Goal: Information Seeking & Learning: Learn about a topic

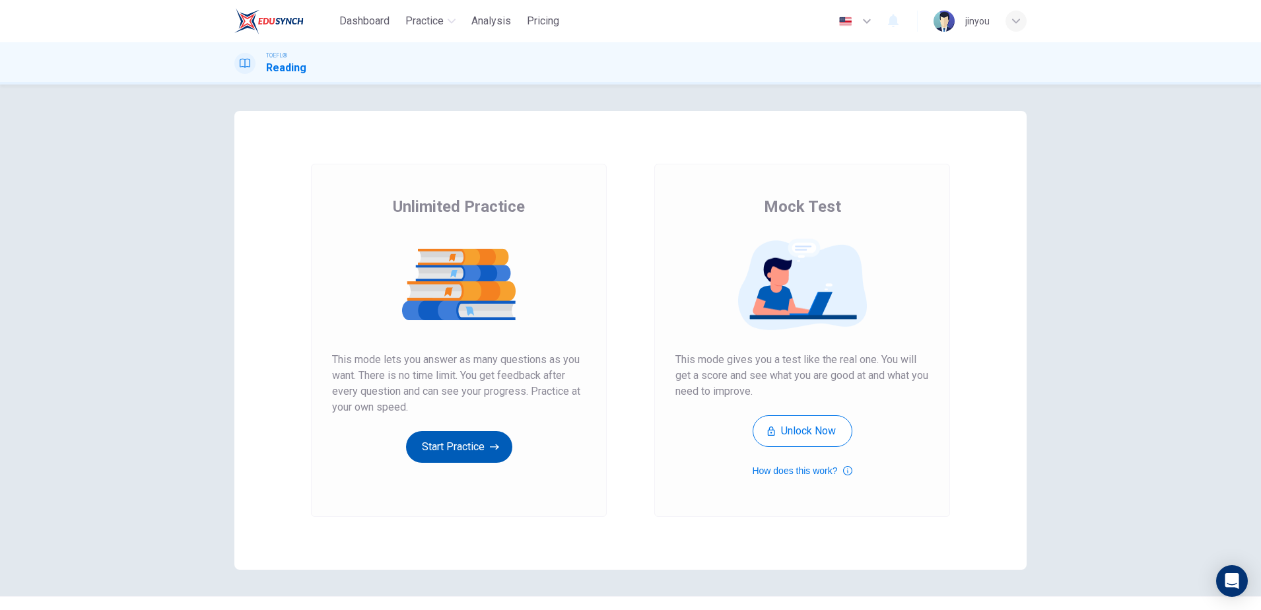
click at [466, 438] on button "Start Practice" at bounding box center [459, 447] width 106 height 32
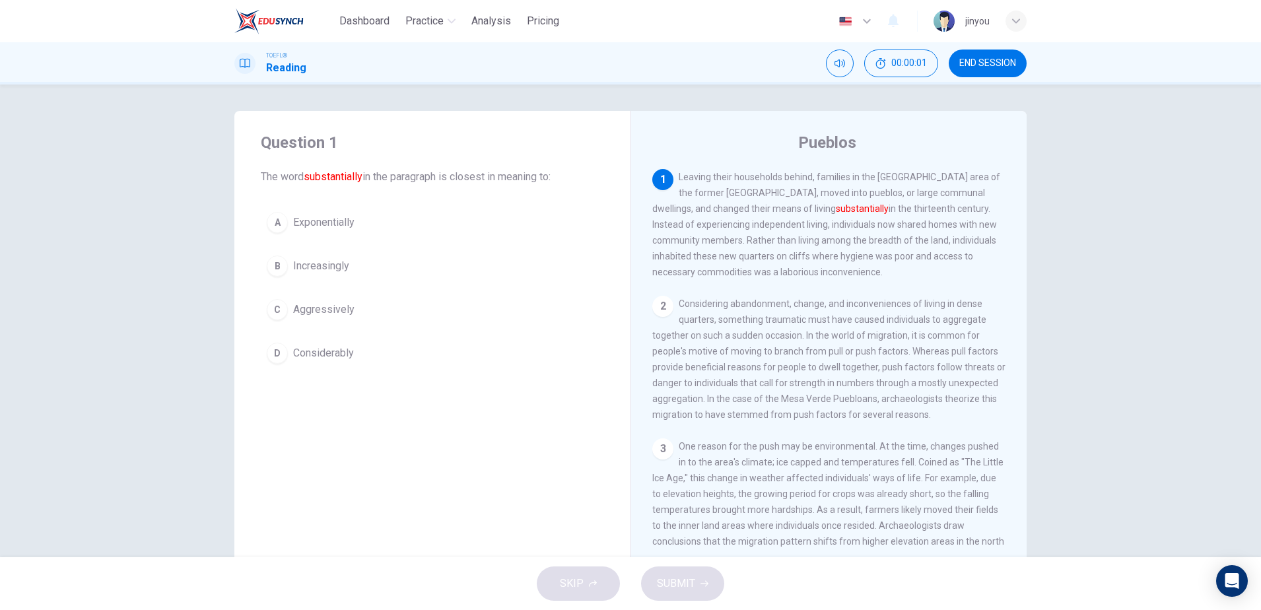
click at [343, 229] on span "Exponentially" at bounding box center [323, 223] width 61 height 16
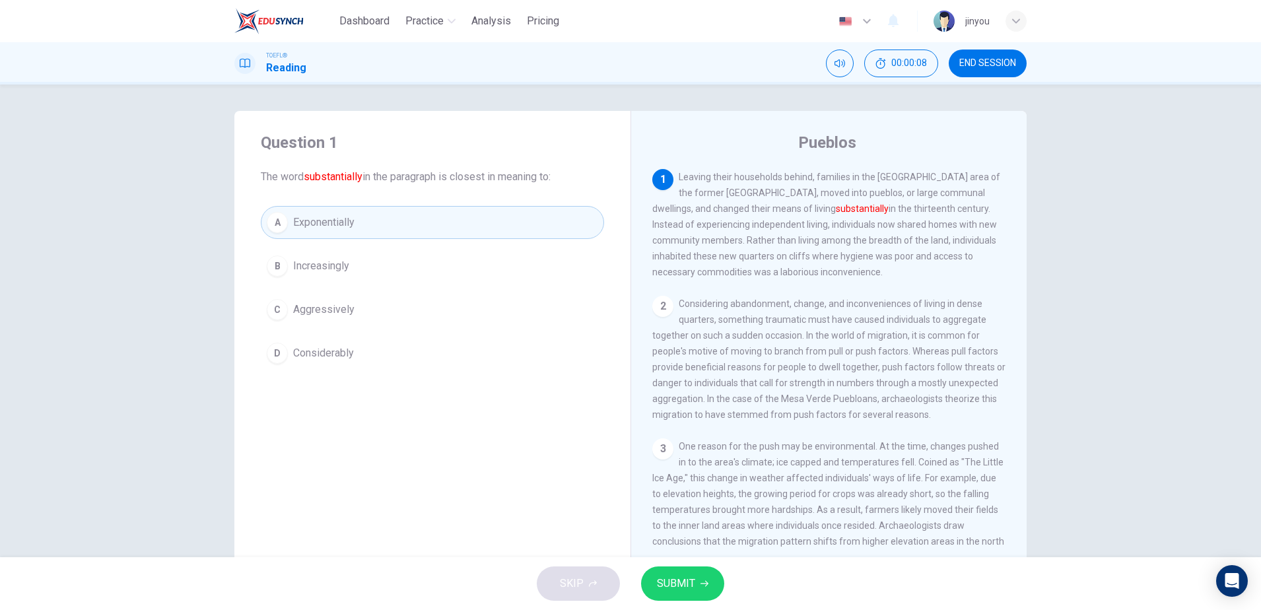
click at [333, 352] on span "Considerably" at bounding box center [323, 353] width 61 height 16
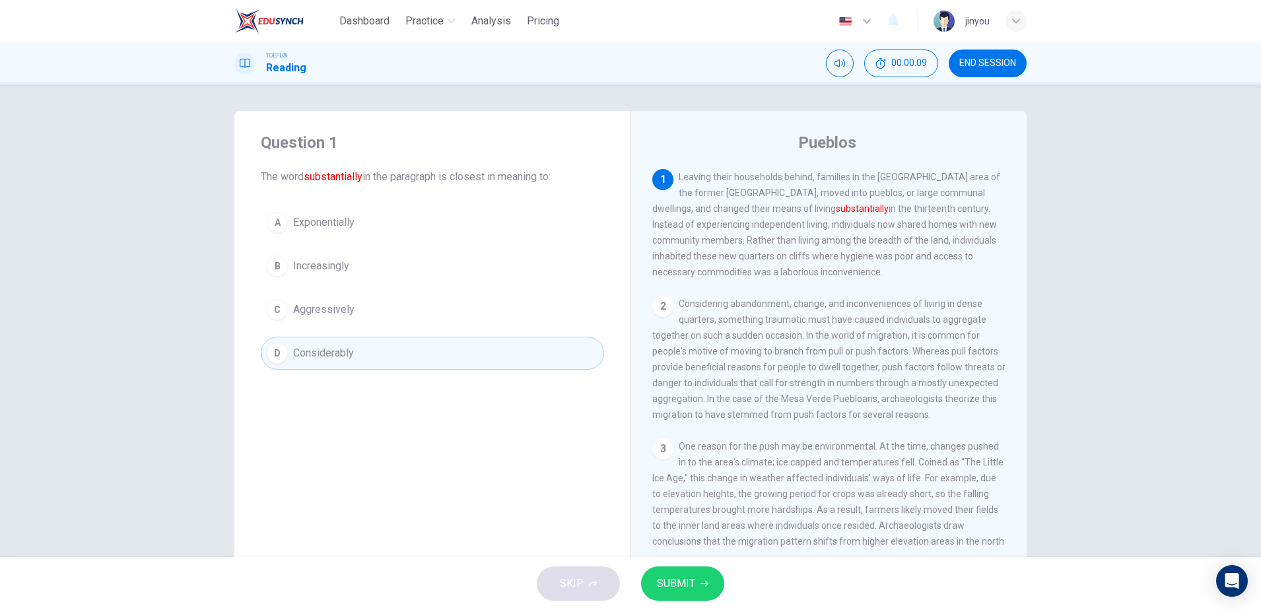
click at [407, 249] on button "B Increasingly" at bounding box center [432, 265] width 343 height 33
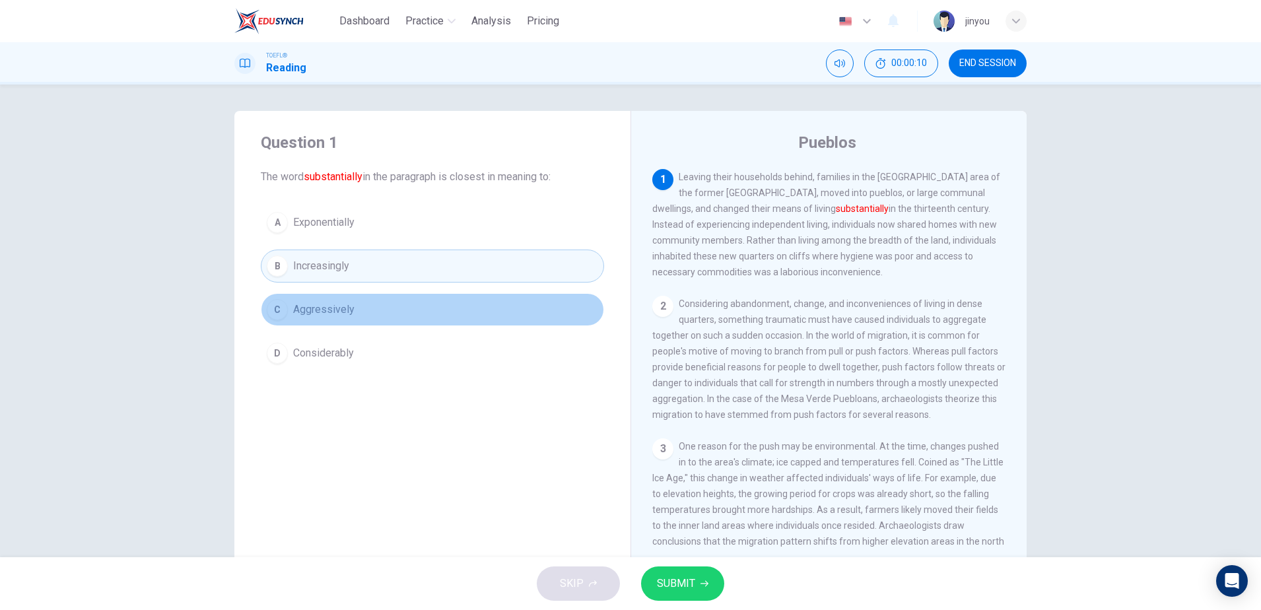
click at [415, 304] on button "C Aggressively" at bounding box center [432, 309] width 343 height 33
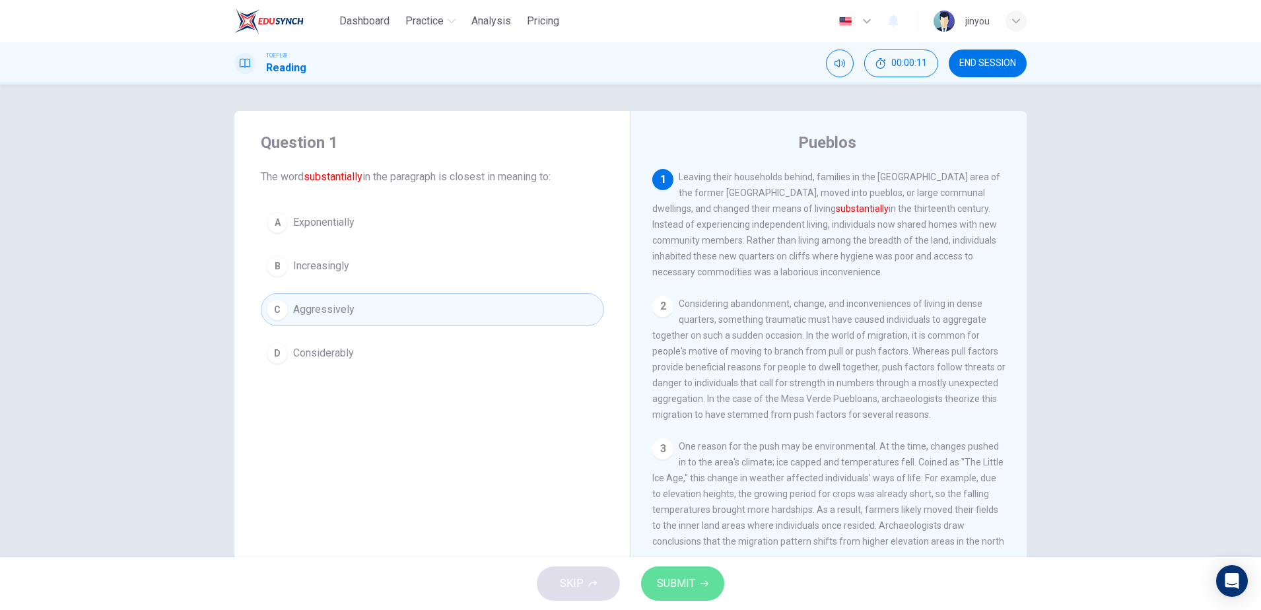
click at [679, 579] on span "SUBMIT" at bounding box center [676, 583] width 38 height 18
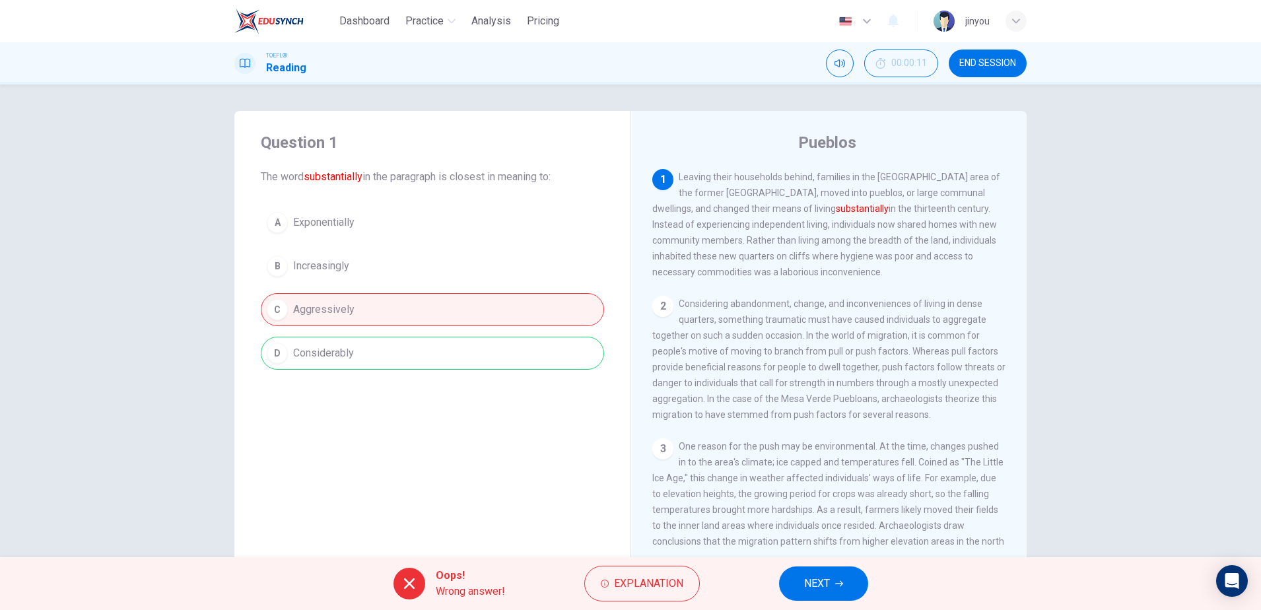
click at [816, 587] on span "NEXT" at bounding box center [817, 583] width 26 height 18
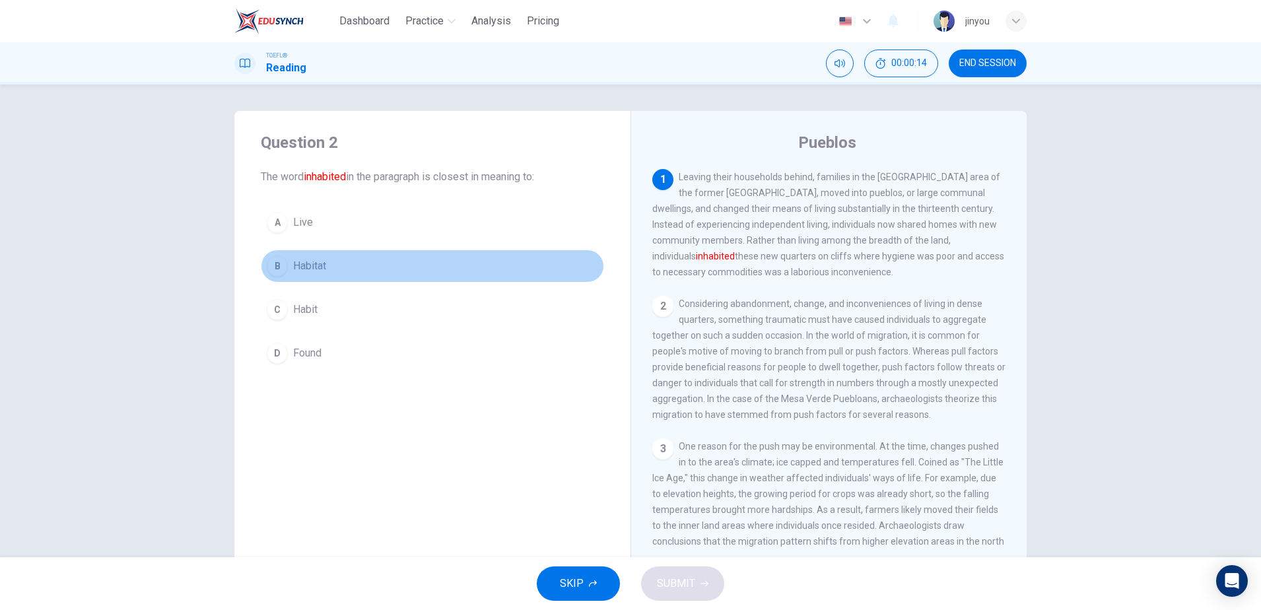
click at [399, 281] on button "B Habitat" at bounding box center [432, 265] width 343 height 33
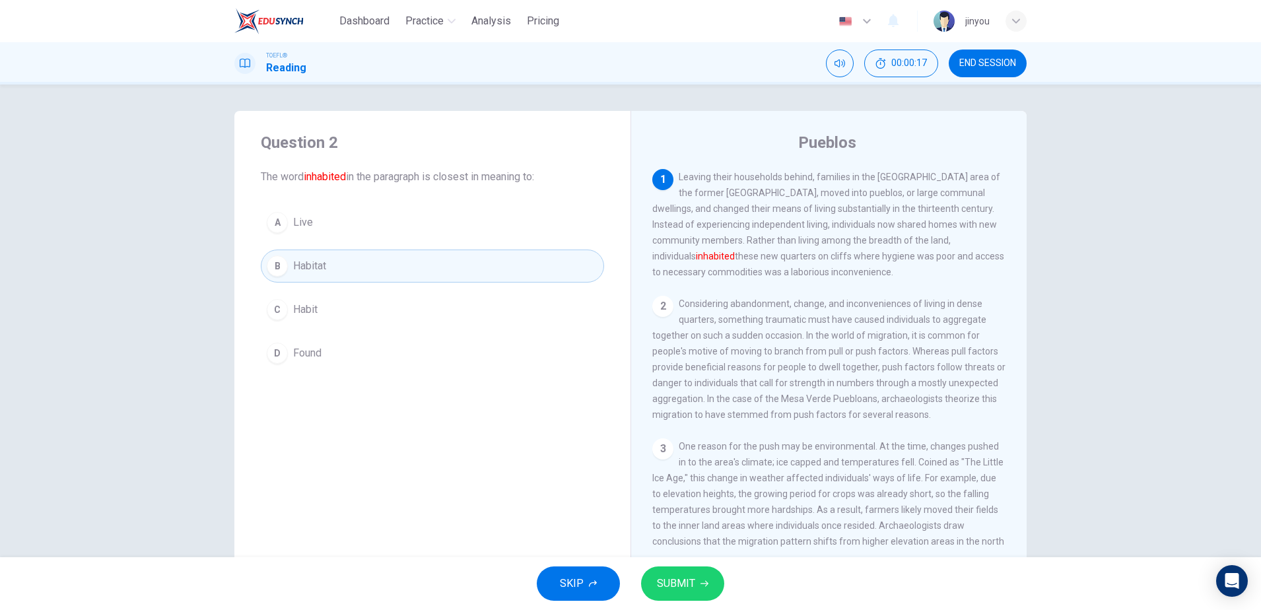
click at [674, 572] on button "SUBMIT" at bounding box center [682, 583] width 83 height 34
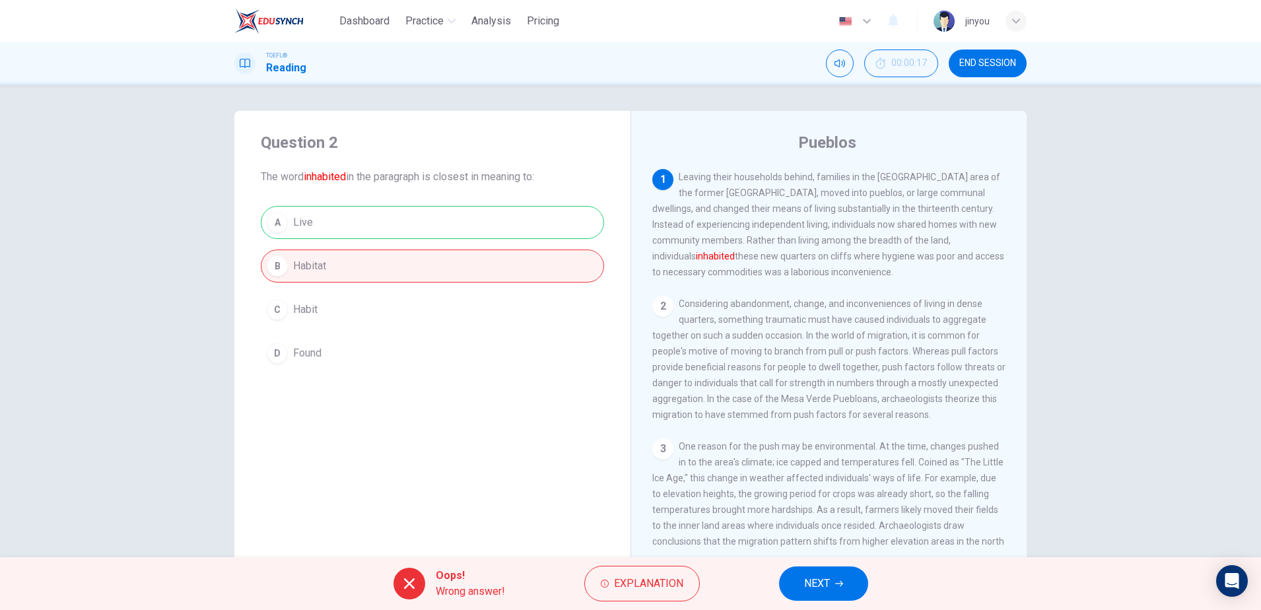
click at [808, 583] on span "NEXT" at bounding box center [817, 583] width 26 height 18
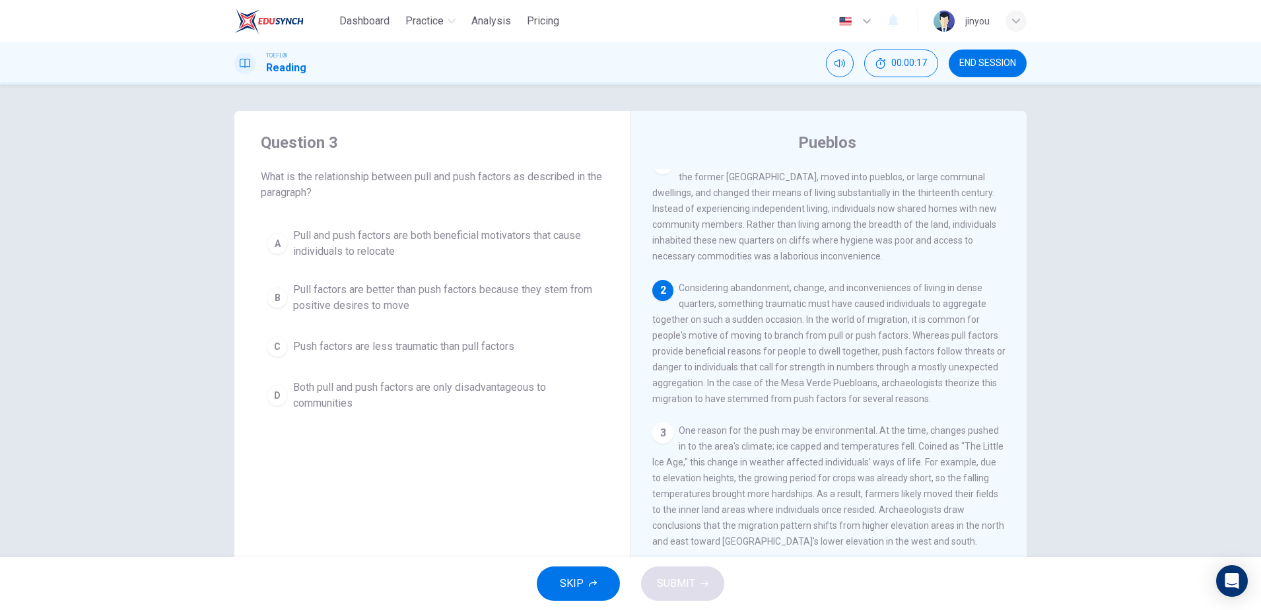
scroll to position [16, 0]
